Goal: Navigation & Orientation: Find specific page/section

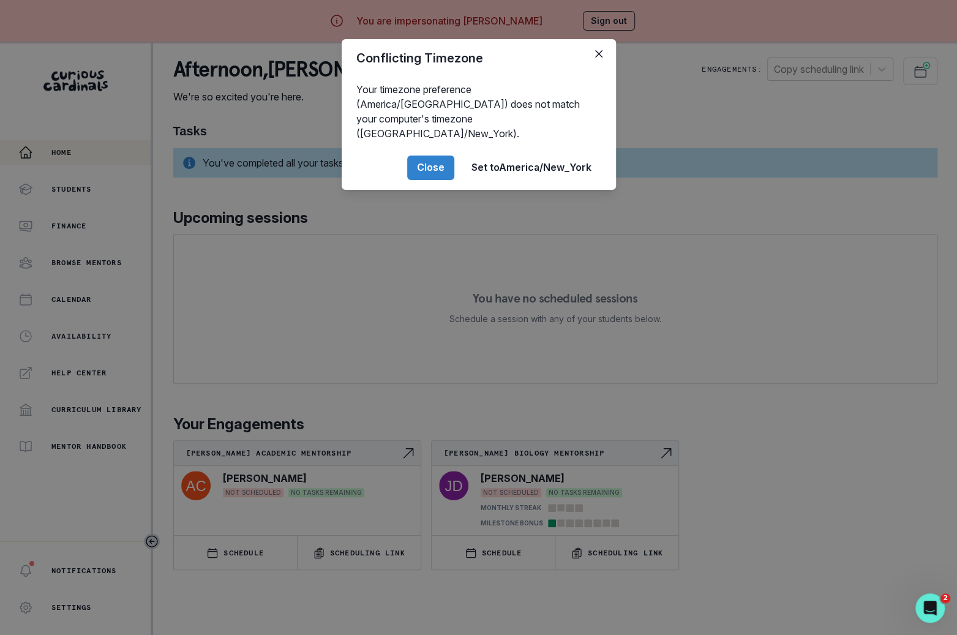
click at [327, 332] on div "Conflicting Timezone Your timezone preference (America/[GEOGRAPHIC_DATA]) does …" at bounding box center [478, 317] width 957 height 635
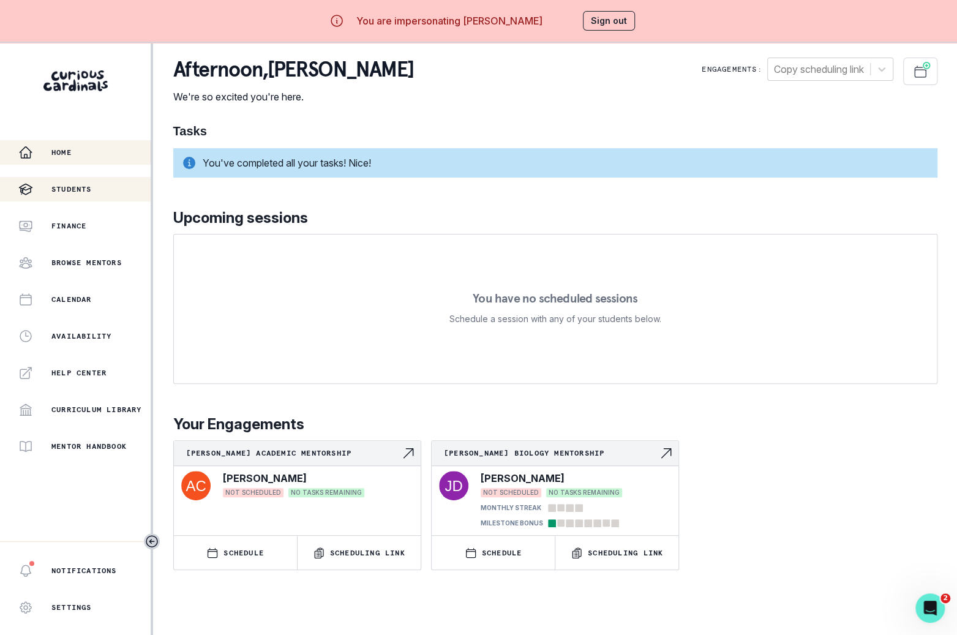
click at [98, 185] on div "Students" at bounding box center [84, 189] width 132 height 15
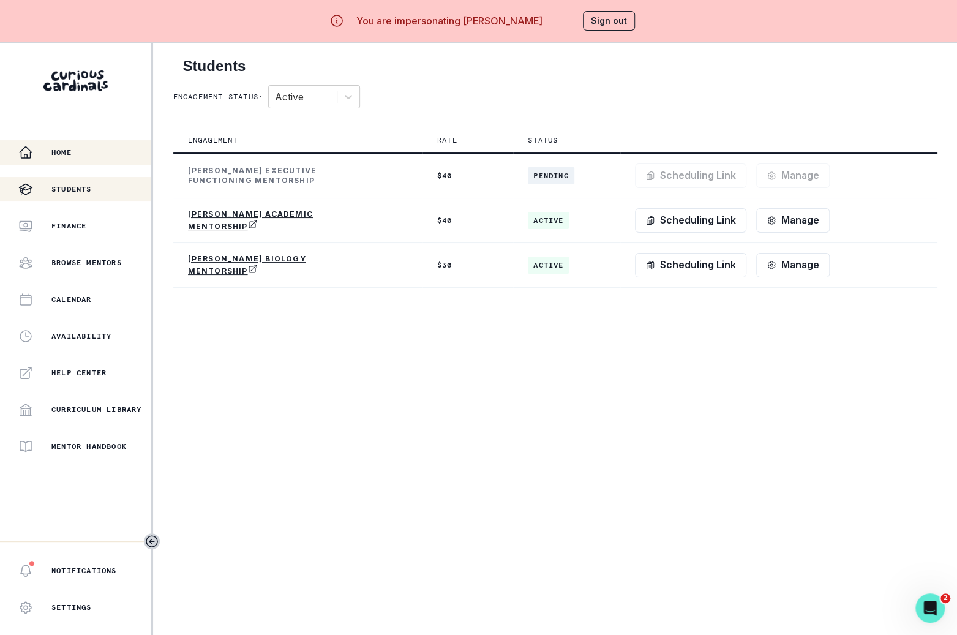
click at [99, 154] on div "Home" at bounding box center [84, 152] width 132 height 15
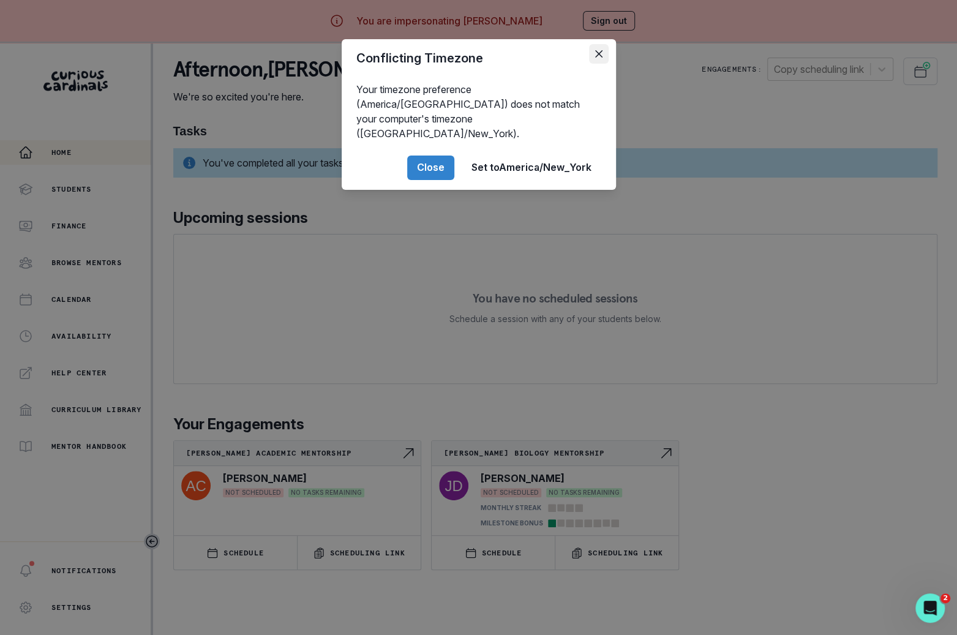
click at [597, 59] on button "Close" at bounding box center [599, 54] width 20 height 20
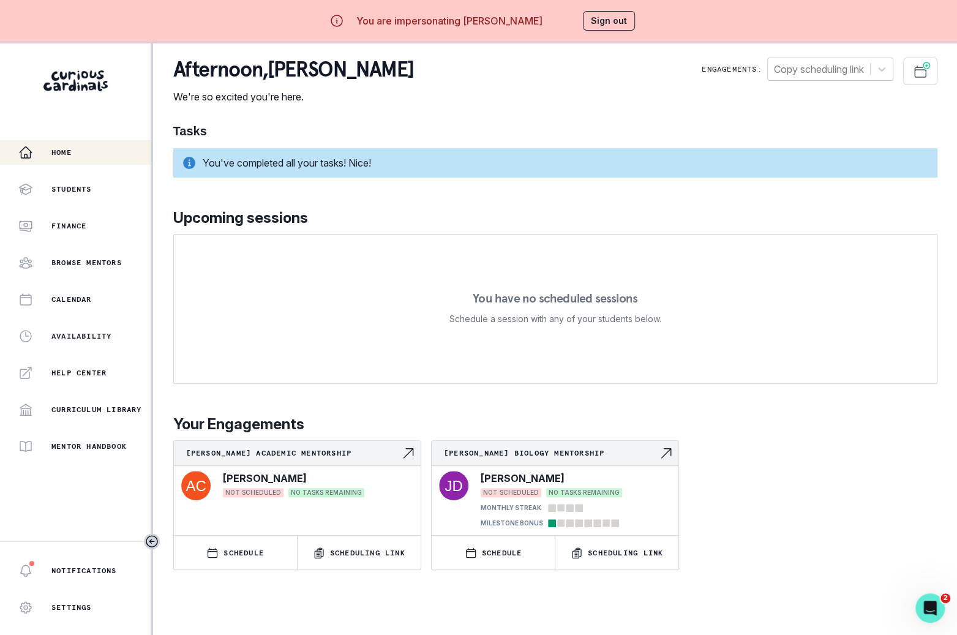
click at [602, 28] on button "Sign out" at bounding box center [609, 21] width 52 height 20
